Goal: Find specific page/section: Find specific page/section

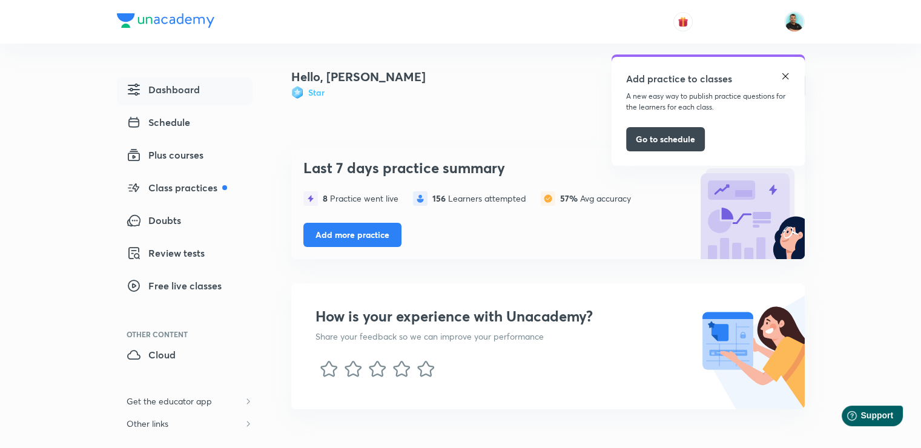
click at [784, 76] on img at bounding box center [786, 76] width 10 height 10
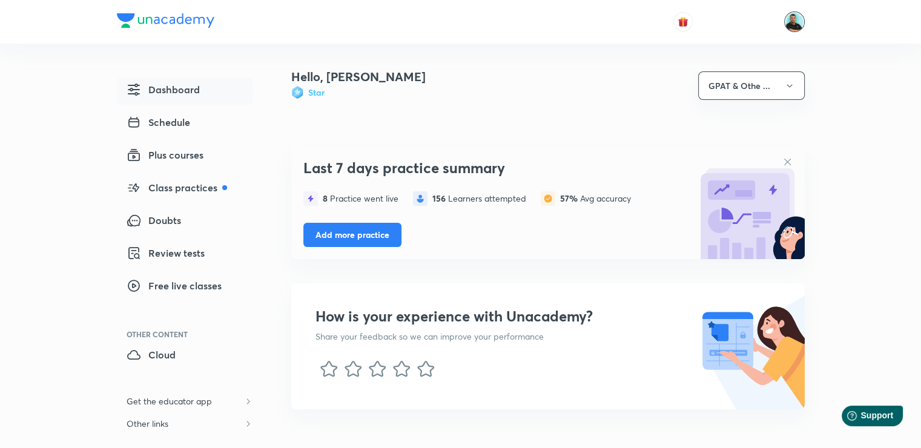
click at [787, 25] on img at bounding box center [794, 22] width 21 height 21
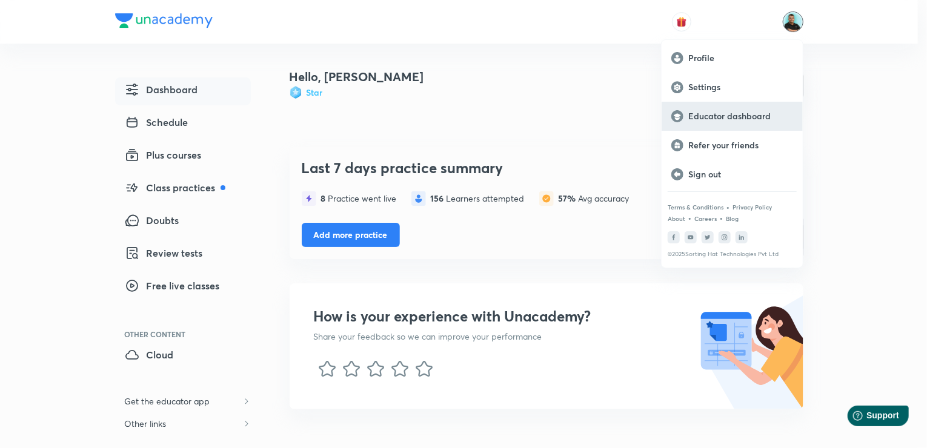
click at [745, 113] on p "Educator dashboard" at bounding box center [740, 116] width 105 height 11
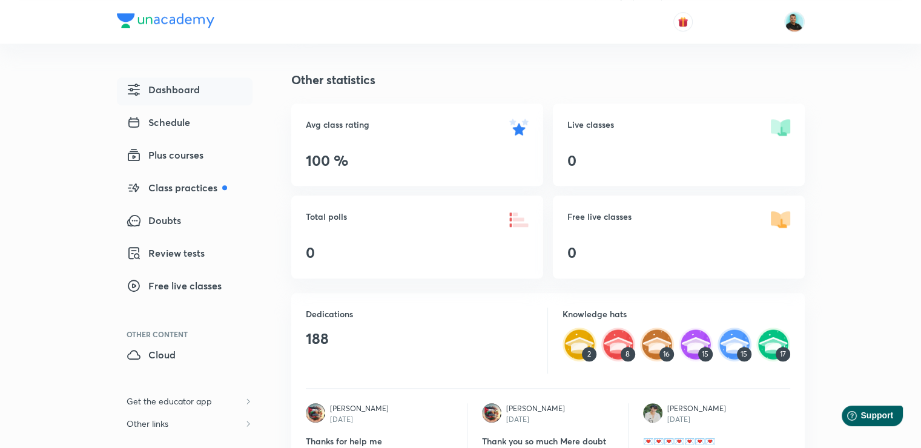
scroll to position [921, 0]
